Goal: Task Accomplishment & Management: Use online tool/utility

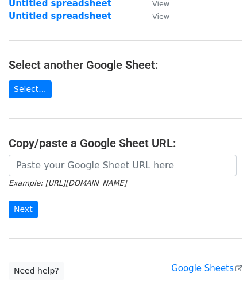
scroll to position [115, 0]
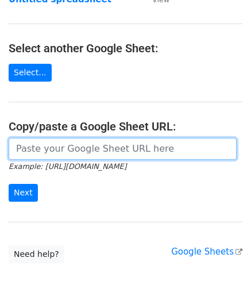
click at [48, 141] on input "url" at bounding box center [123, 149] width 228 height 22
paste input "[URL][DOMAIN_NAME]"
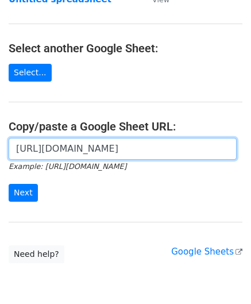
scroll to position [0, 255]
type input "[URL][DOMAIN_NAME]"
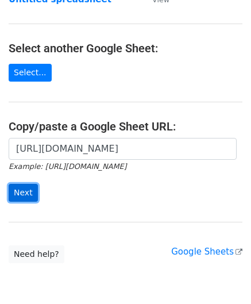
click at [22, 191] on input "Next" at bounding box center [23, 193] width 29 height 18
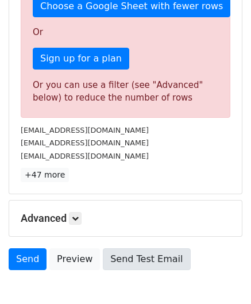
scroll to position [388, 0]
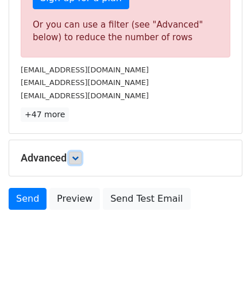
click at [77, 155] on icon at bounding box center [75, 158] width 7 height 7
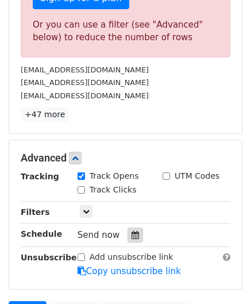
click at [132, 232] on icon at bounding box center [135, 235] width 7 height 8
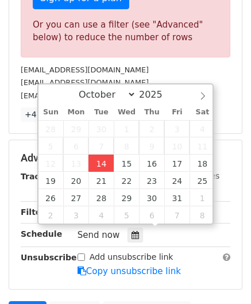
type input "2025-10-14 12:00"
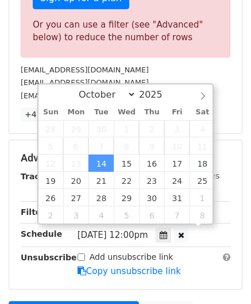
scroll to position [0, 0]
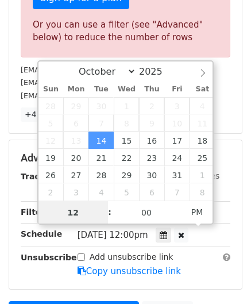
paste input "4"
type input "4"
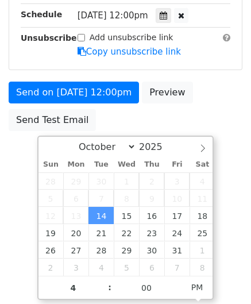
type input "2025-10-14 16:00"
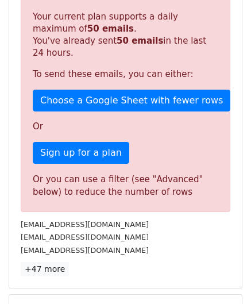
scroll to position [527, 0]
